Goal: Task Accomplishment & Management: Manage account settings

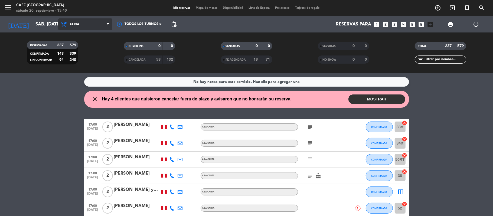
click at [94, 26] on span "Cena" at bounding box center [85, 24] width 54 height 12
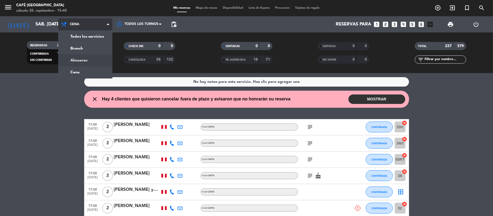
click at [90, 56] on div "menu Café Museo Larco sábado 20. septiembre - 15:40 Mis reservas Mapa de mesas …" at bounding box center [246, 36] width 493 height 73
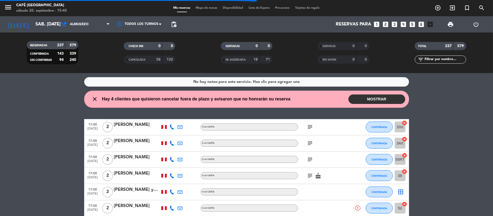
click at [209, 8] on span "Mapa de mesas" at bounding box center [206, 7] width 27 height 3
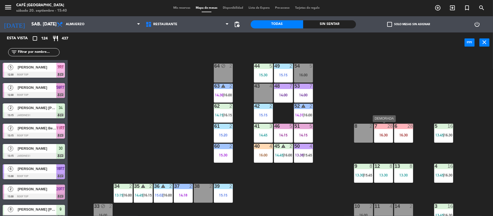
click at [388, 135] on div "16:30" at bounding box center [383, 135] width 19 height 4
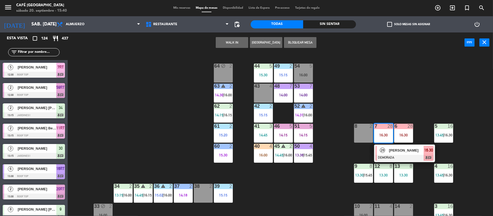
click at [392, 149] on span "[PERSON_NAME]" at bounding box center [406, 151] width 35 height 6
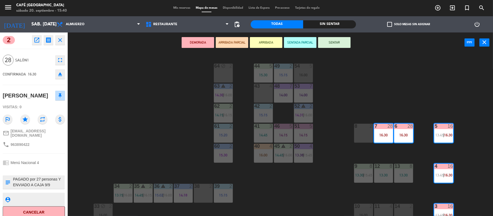
click at [36, 37] on icon "open_in_new" at bounding box center [37, 40] width 6 height 6
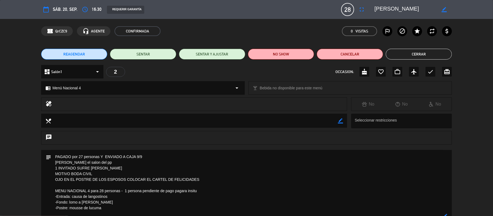
click at [238, 148] on div "chat" at bounding box center [246, 140] width 493 height 19
click at [417, 53] on button "Cerrar" at bounding box center [419, 54] width 66 height 11
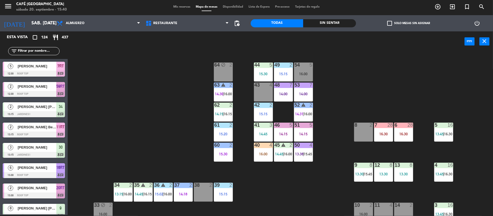
scroll to position [823, 0]
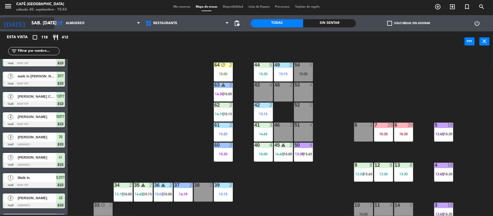
click at [32, 25] on input "sáb. [DATE]" at bounding box center [58, 23] width 58 height 11
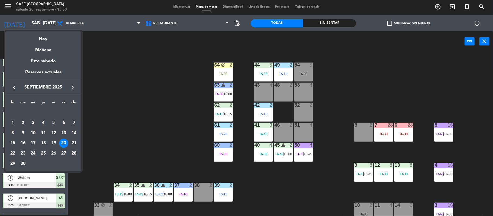
click at [7, 151] on div "lu ma [PERSON_NAME] vi sá do [DATE] 2 3 4 5 6 7 8 9 10 11 12 13 14 15 16 17 18 …" at bounding box center [43, 133] width 76 height 76
click at [12, 152] on div "22" at bounding box center [12, 153] width 9 height 9
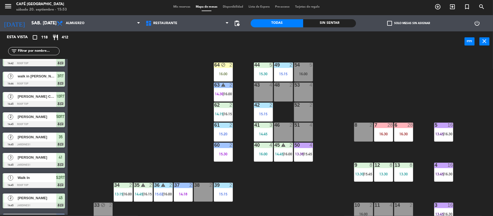
type input "lun. [DATE]"
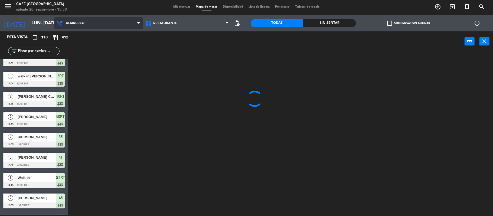
click at [86, 17] on span "Almuerzo" at bounding box center [98, 23] width 89 height 12
click at [103, 57] on ng-component "menu Café Museo Larco sábado 20. septiembre - 15:53 Mis reservas Mapa de mesas …" at bounding box center [246, 107] width 493 height 217
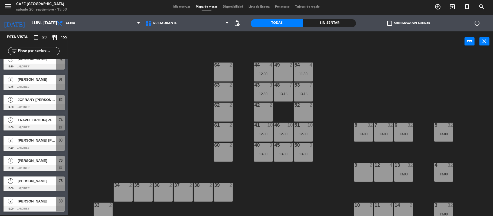
scroll to position [311, 0]
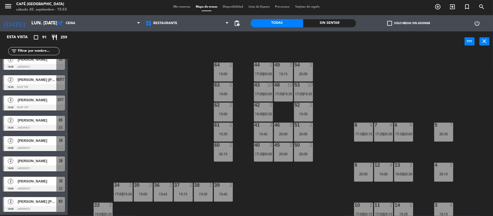
click at [181, 8] on span "Mis reservas" at bounding box center [182, 6] width 22 height 3
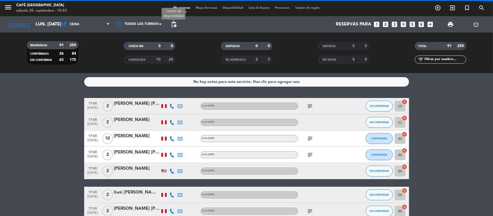
click at [176, 24] on span "pending_actions" at bounding box center [174, 24] width 6 height 6
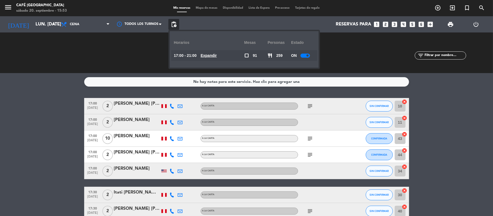
click at [206, 55] on u "Expandir" at bounding box center [209, 55] width 16 height 4
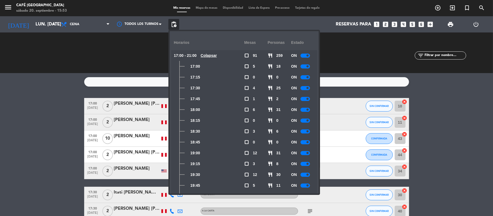
click at [228, 118] on div "18:15" at bounding box center [209, 120] width 70 height 11
